Goal: Use online tool/utility: Use online tool/utility

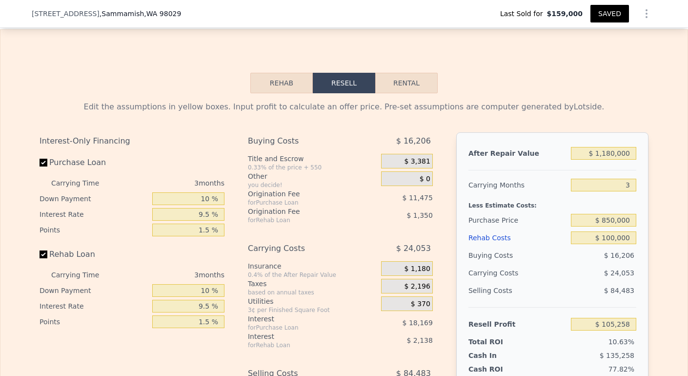
scroll to position [1325, 0]
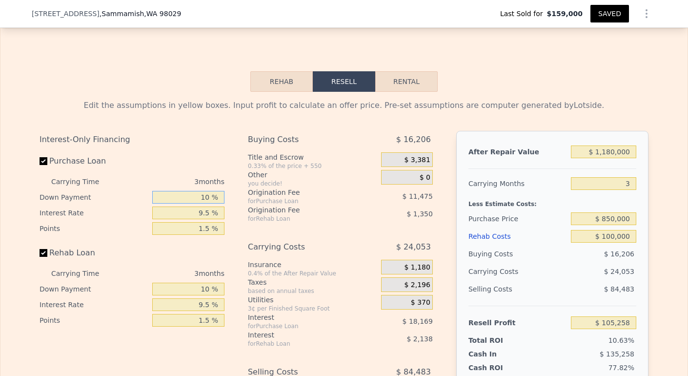
click at [207, 204] on input "10 %" at bounding box center [188, 197] width 72 height 13
type input "1 %"
type input "$ 102,292"
type input "0 %"
type input "$ 101,964"
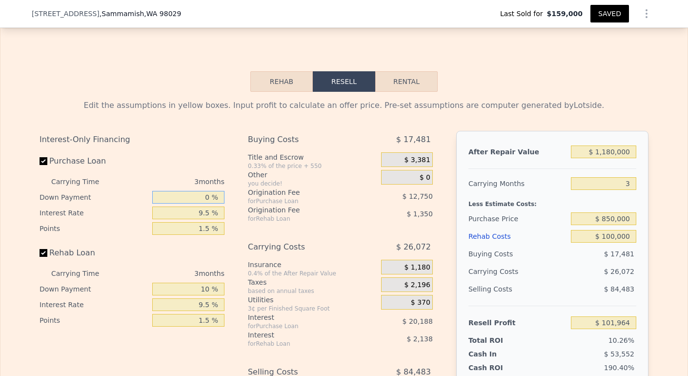
type input "0 %"
click at [206, 219] on input "9.5 %" at bounding box center [188, 212] width 72 height 13
type input "9 %"
type input "$ 103,026"
type input "1 %"
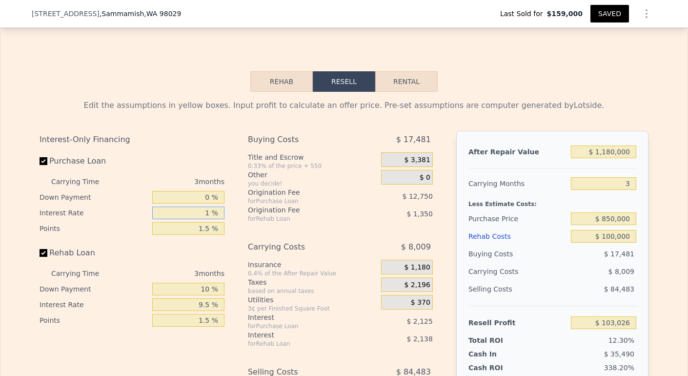
type input "$ 120,027"
type input "10 %"
type input "$ 100,902"
type input "10.5 %"
type input "$ 99,840"
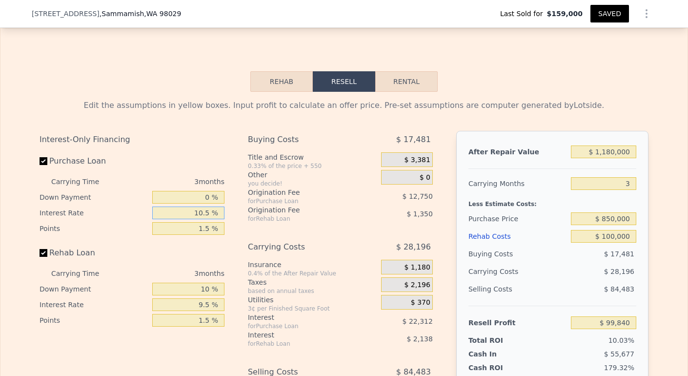
type input "10.5 %"
click at [206, 235] on input "1.5 %" at bounding box center [188, 228] width 72 height 13
type input "1 %"
type input "$ 104,090"
type input "1 %"
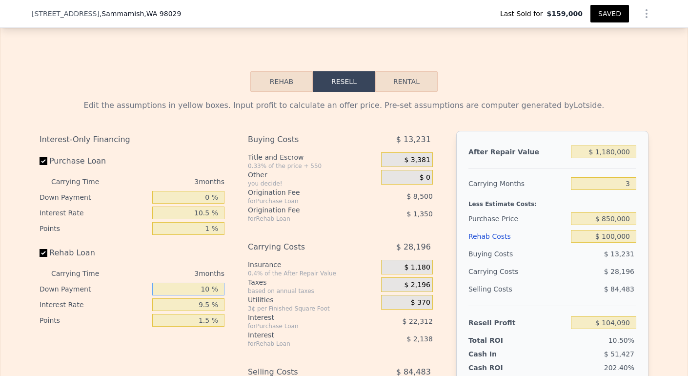
click at [206, 295] on input "10 %" at bounding box center [188, 289] width 72 height 13
type input "1 %"
type input "$ 103,742"
type input "0 %"
type input "$ 103,703"
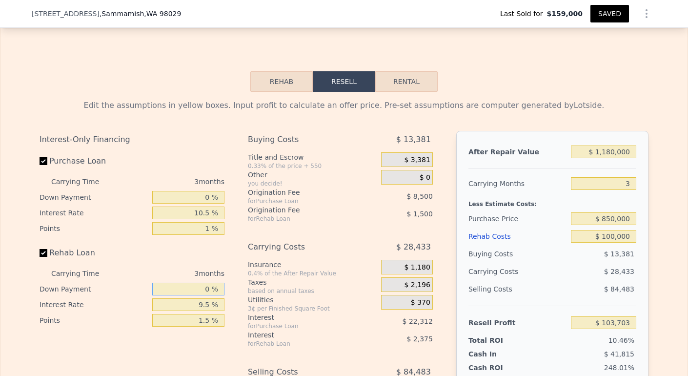
type input "0 %"
click at [206, 311] on input "9.5 %" at bounding box center [188, 304] width 72 height 13
type input "9. %"
type input "$ 103,829"
type input "9 %"
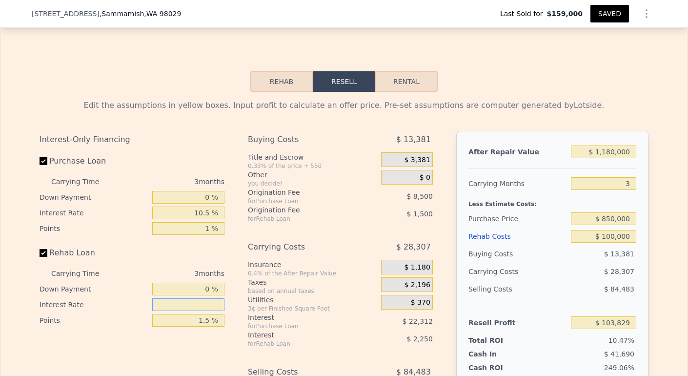
type input "1 %"
type input "$ 105,830"
type input "10 %"
type input "$ 103,580"
type input "10.5 %"
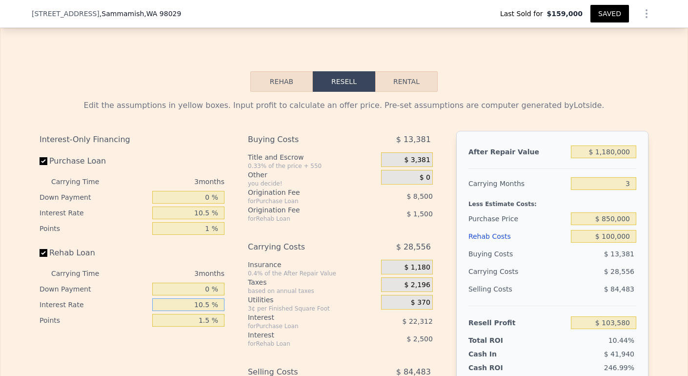
type input "$ 103,454"
type input "10.5 %"
click at [204, 327] on input "1.5 %" at bounding box center [188, 320] width 72 height 13
type input "1 %"
type input "$ 103,954"
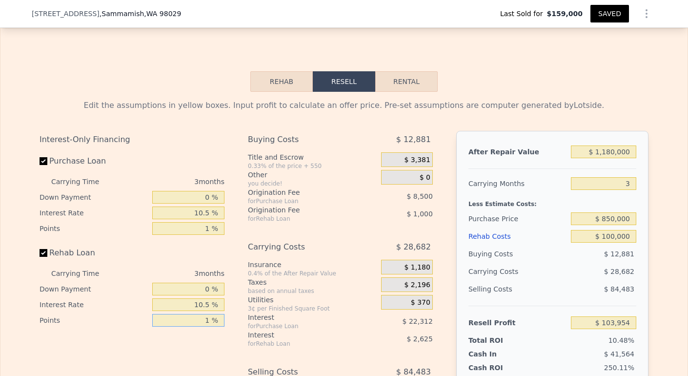
type input "1 %"
click at [338, 305] on div "Utilities" at bounding box center [312, 300] width 129 height 10
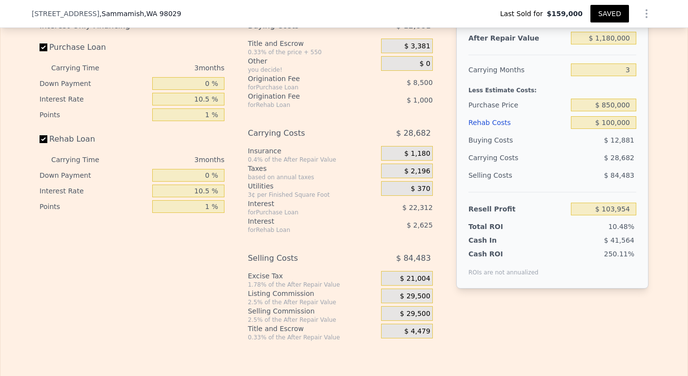
scroll to position [1350, 0]
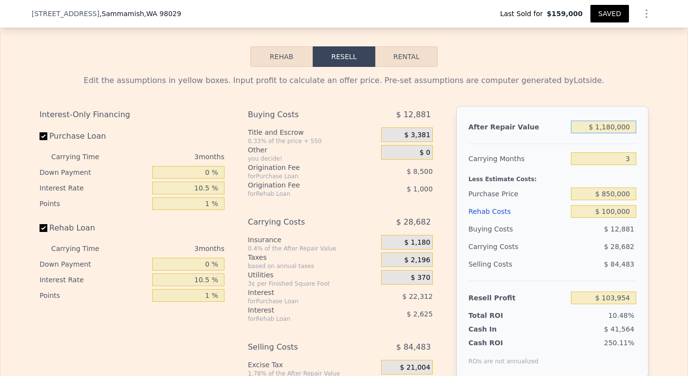
click at [604, 133] on input "$ 1,180,000" at bounding box center [603, 127] width 65 height 13
click at [612, 133] on input "$ 1,180,000" at bounding box center [603, 127] width 65 height 13
type input "$ 118,000"
type input "-$ 881,444"
type input "$ 11,000"
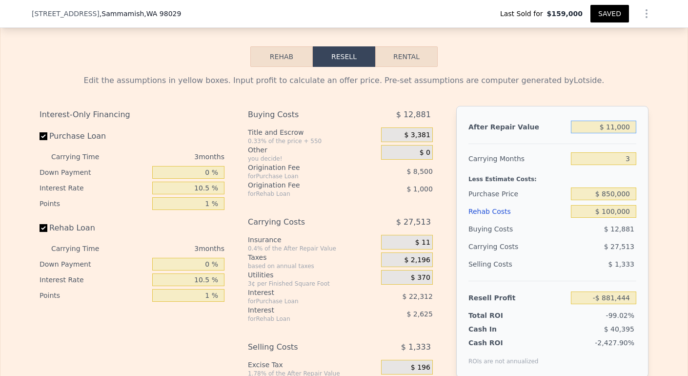
type input "-$ 980,727"
type input "$ 1,000"
type input "-$ 990,005"
type input "$ 2,000"
type input "-$ 989,078"
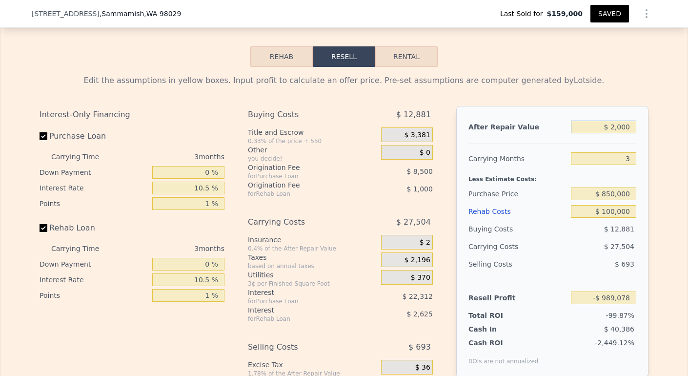
type input "$ 000"
type input "-$ 990,933"
type input "$ 1,000"
type input "-$ 990,005"
type input "$ 12,000"
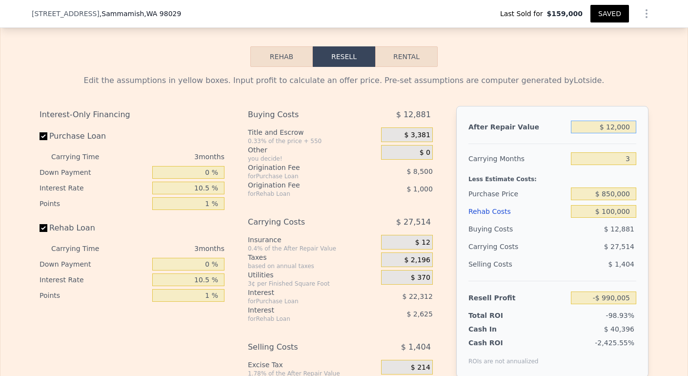
type input "-$ 979,799"
type input "$ 1,200,000"
type input "$ 122,511"
type input "$ 1,200,000"
click at [627, 165] on input "3" at bounding box center [603, 158] width 65 height 13
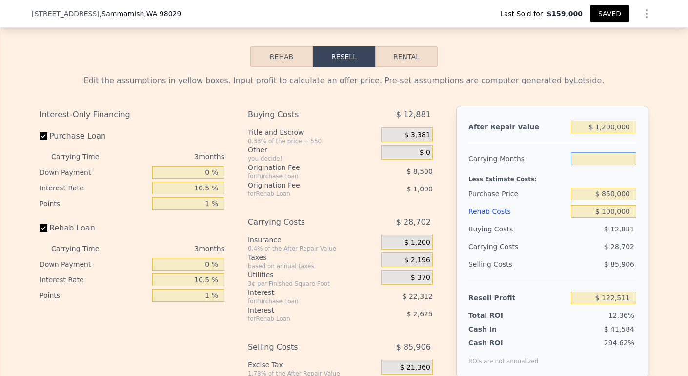
type input "4"
type input "$ 112,944"
type input "4"
click at [609, 200] on input "$ 850,000" at bounding box center [603, 193] width 65 height 13
click at [610, 200] on input "$ 850,000" at bounding box center [603, 193] width 65 height 13
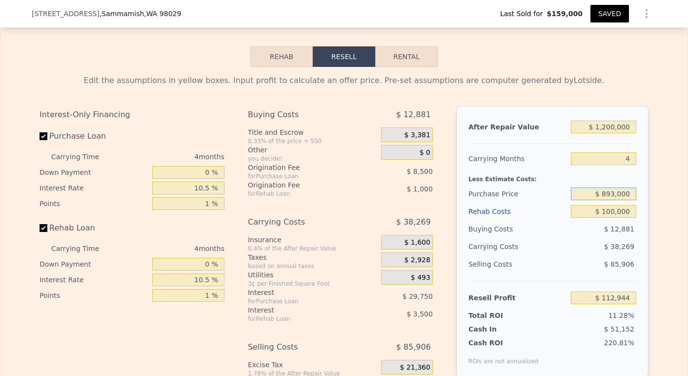
type input "$ 893,000"
click at [609, 236] on div "$ 12,881" at bounding box center [604, 229] width 66 height 18
type input "$ 67,863"
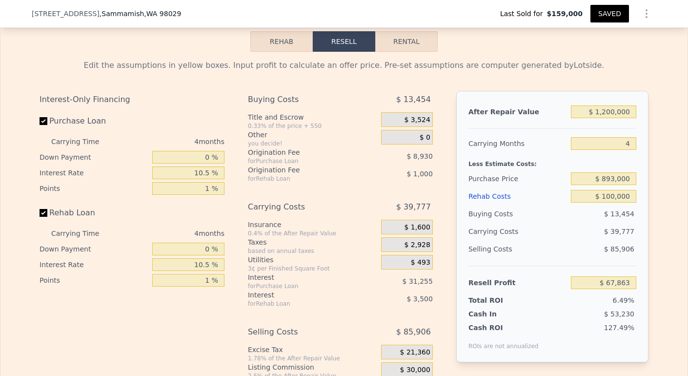
scroll to position [1454, 0]
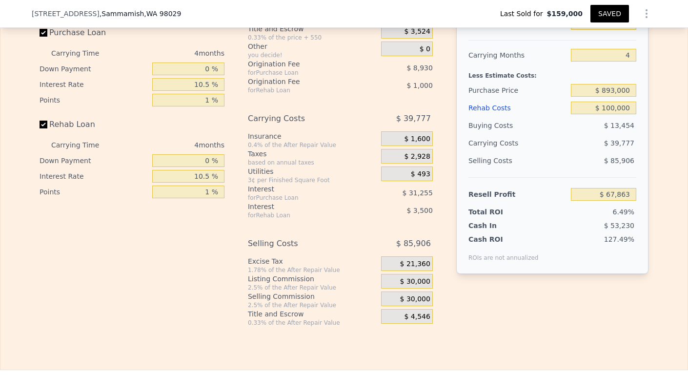
click at [402, 286] on span "$ 30,000" at bounding box center [415, 281] width 30 height 9
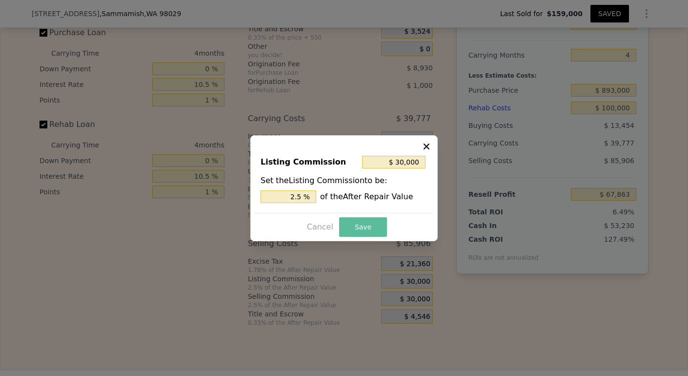
click at [362, 233] on button "Save" at bounding box center [363, 227] width 48 height 20
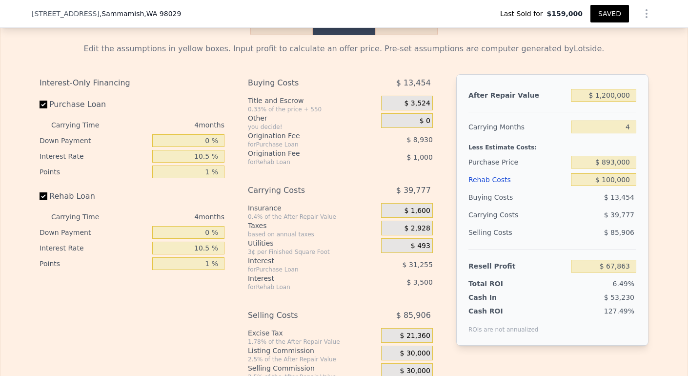
scroll to position [1371, 0]
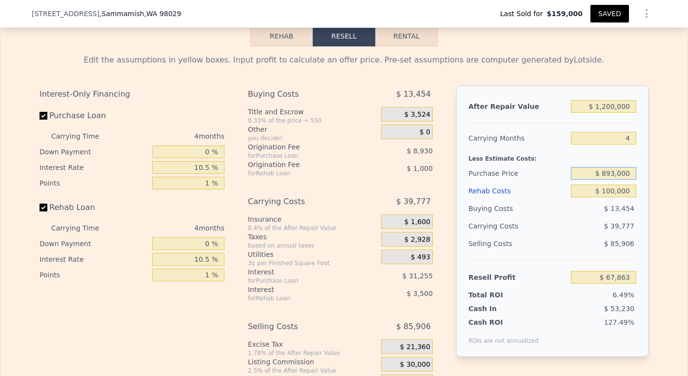
click at [611, 180] on input "$ 893,000" at bounding box center [603, 173] width 65 height 13
click at [619, 180] on input "$ 892,000" at bounding box center [603, 173] width 65 height 13
click at [628, 180] on input "$ 8,950" at bounding box center [603, 173] width 65 height 13
type input "$ 89,500"
click at [626, 234] on div "$ 39,777" at bounding box center [585, 226] width 103 height 18
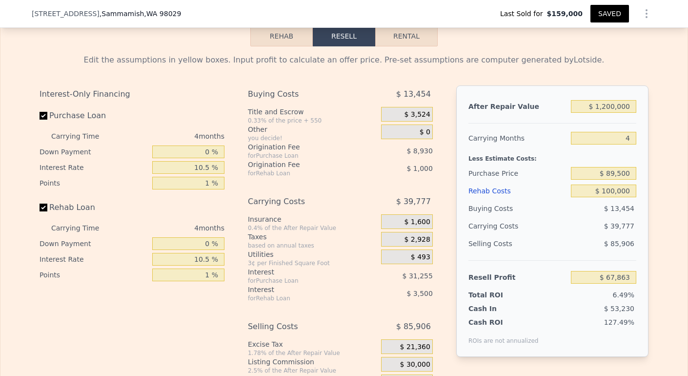
type input "$ 910,198"
click at [617, 180] on input "$ 89,500" at bounding box center [603, 173] width 65 height 13
type input "$ 895,000"
click at [614, 235] on div "$ 11,653" at bounding box center [585, 226] width 103 height 18
type input "$ 65,769"
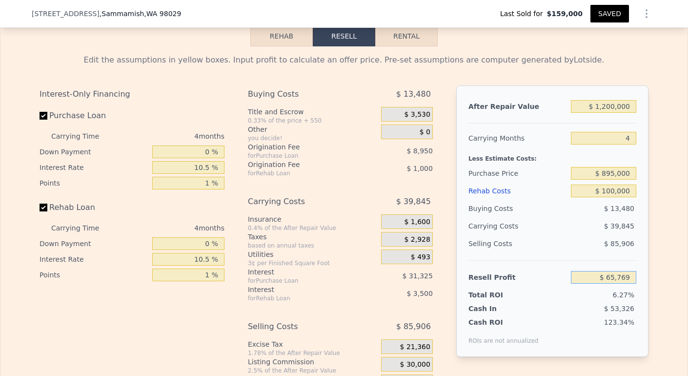
click at [613, 284] on input "$ 65,769" at bounding box center [603, 277] width 65 height 13
click at [612, 180] on input "$ 895,000" at bounding box center [603, 173] width 65 height 13
type input "$ 893,000"
click at [595, 235] on div "$ 39,845" at bounding box center [585, 226] width 103 height 18
type input "$ 67,863"
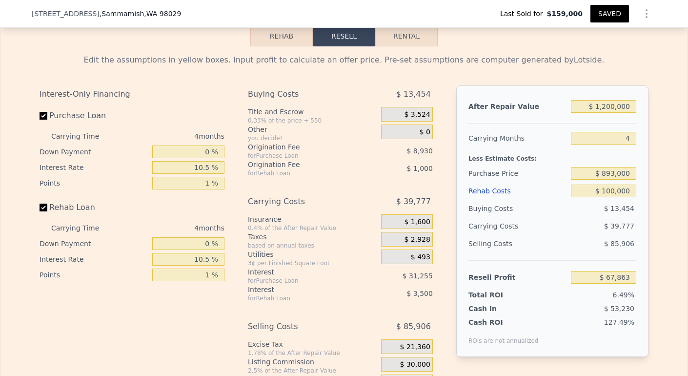
scroll to position [1421, 0]
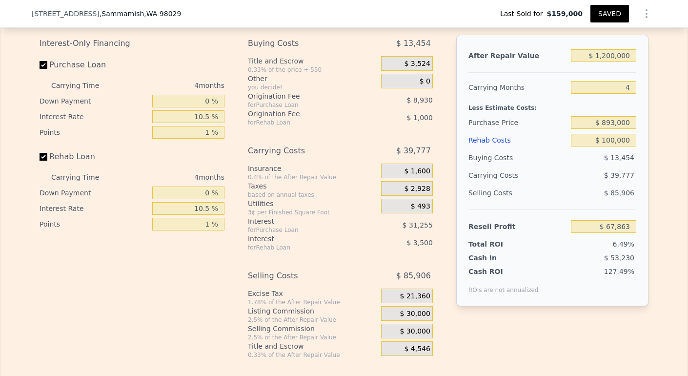
click at [414, 301] on span "$ 21,360" at bounding box center [415, 296] width 30 height 9
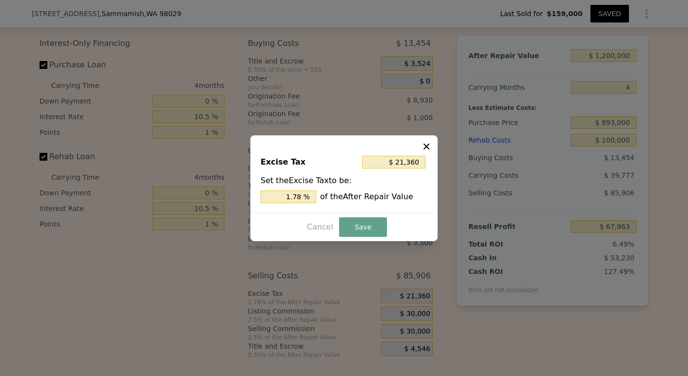
click at [425, 145] on icon at bounding box center [427, 147] width 10 height 10
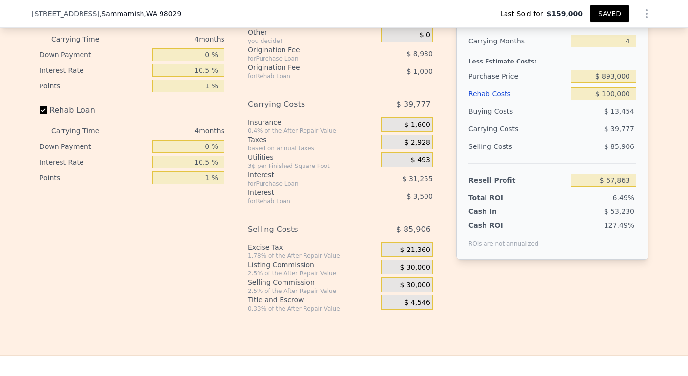
scroll to position [1472, 0]
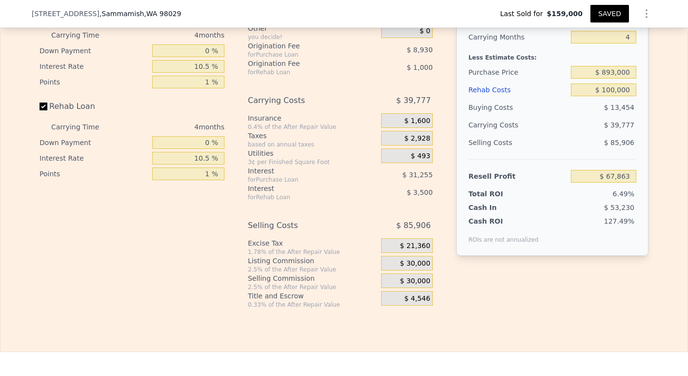
click at [395, 270] on div "$ 30,000" at bounding box center [407, 263] width 52 height 15
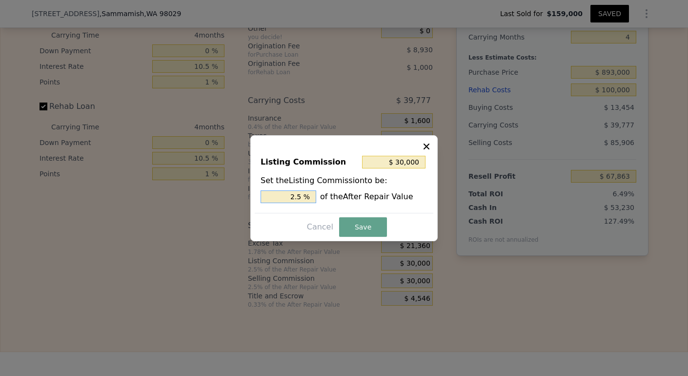
click at [301, 196] on input "2.5 %" at bounding box center [289, 196] width 56 height 13
type input "$ 24,000"
type input "2 %"
click at [363, 225] on button "Save" at bounding box center [363, 227] width 48 height 20
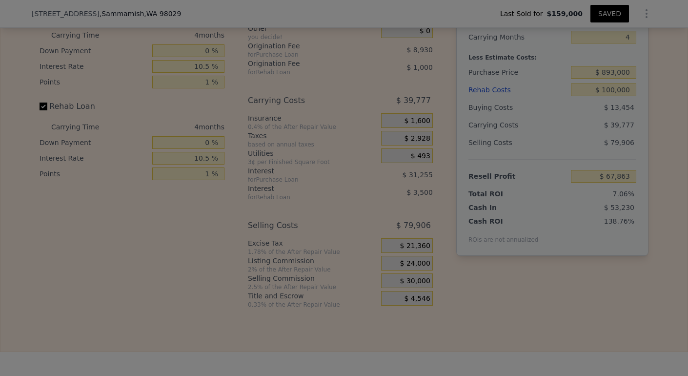
type input "$ 73,863"
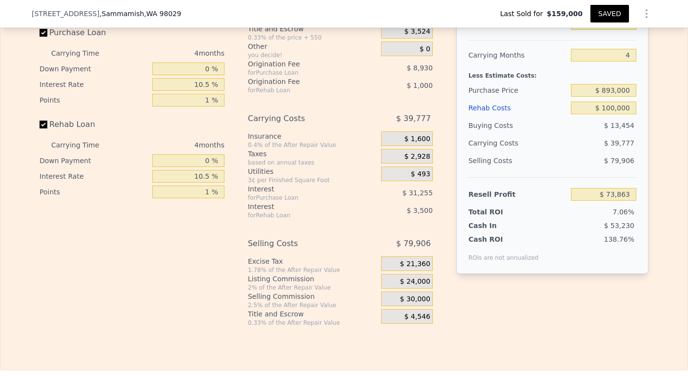
scroll to position [1365, 0]
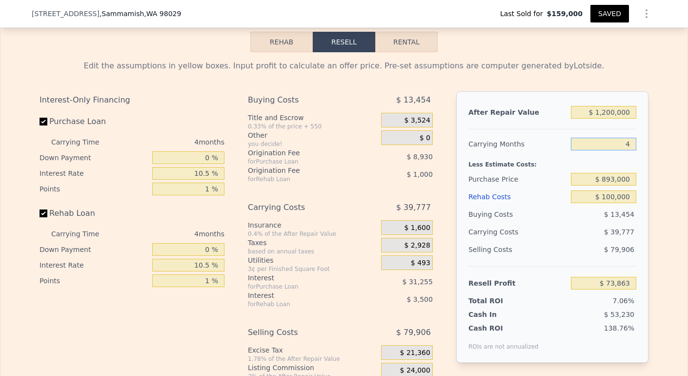
click at [629, 150] on input "4" at bounding box center [603, 144] width 65 height 13
click at [613, 203] on input "$ 100,000" at bounding box center [603, 196] width 65 height 13
type input "$ 000"
type input "$ 178,363"
type input "$ 8,000"
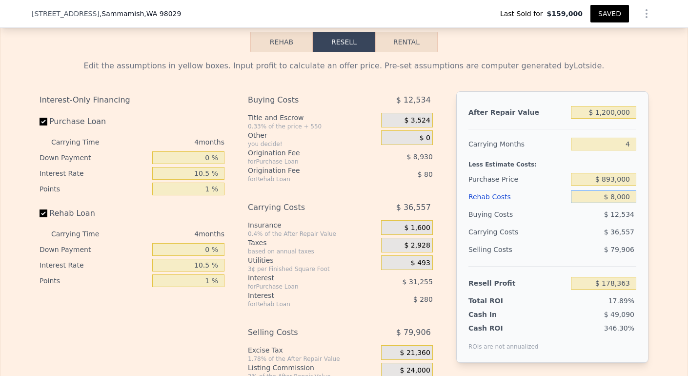
type input "$ 170,003"
type input "$ 80,000"
type input "$ 94,763"
type input "$ 80,000"
